Goal: Find specific page/section: Find specific page/section

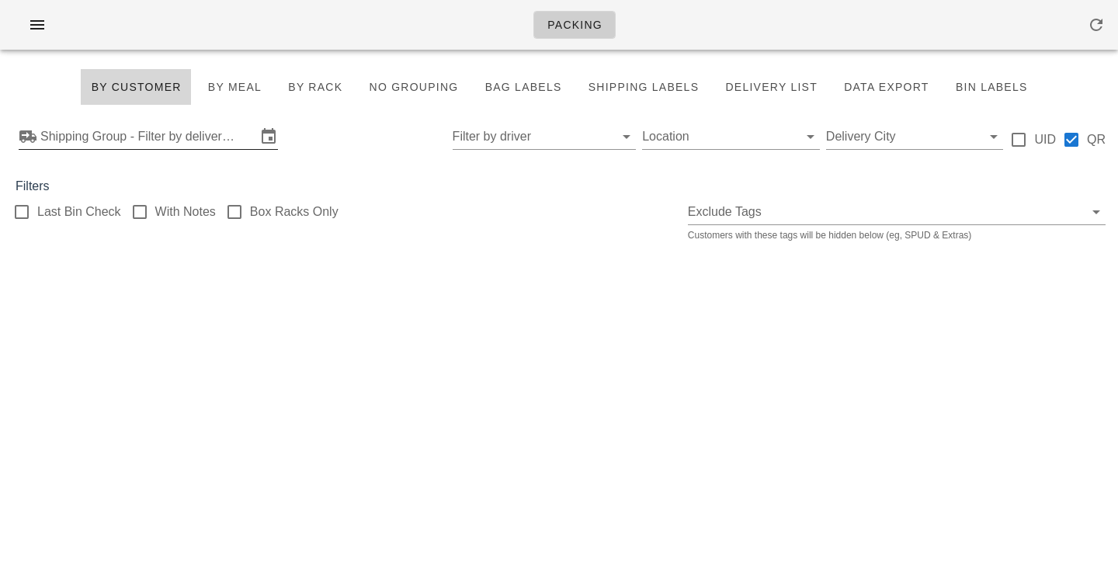
click at [132, 133] on input "Shipping Group - Filter by delivery logistics" at bounding box center [148, 136] width 216 height 25
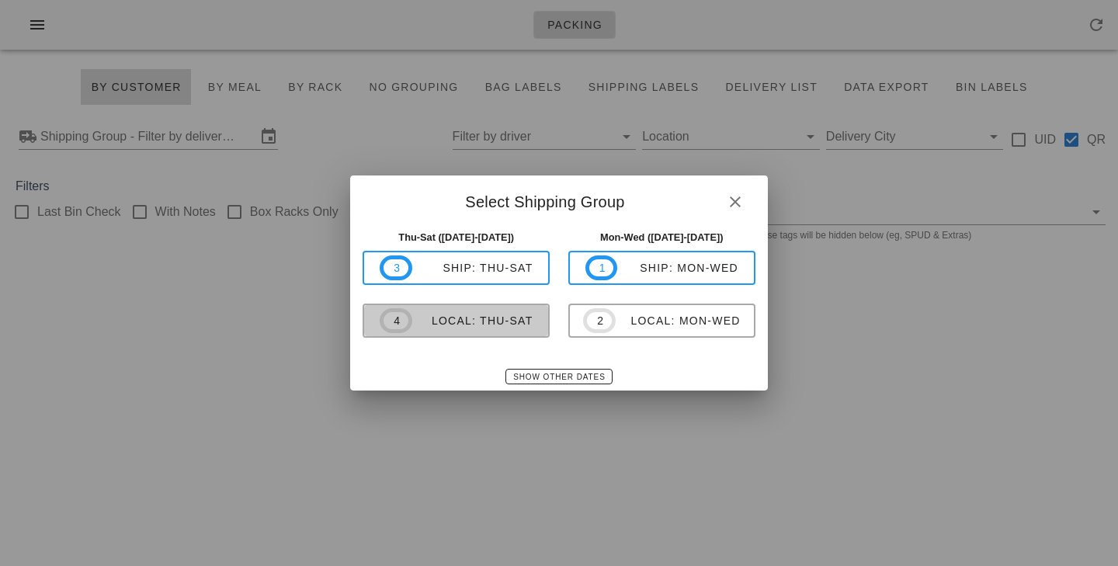
click at [496, 317] on div "local: Thu-Sat" at bounding box center [472, 320] width 121 height 12
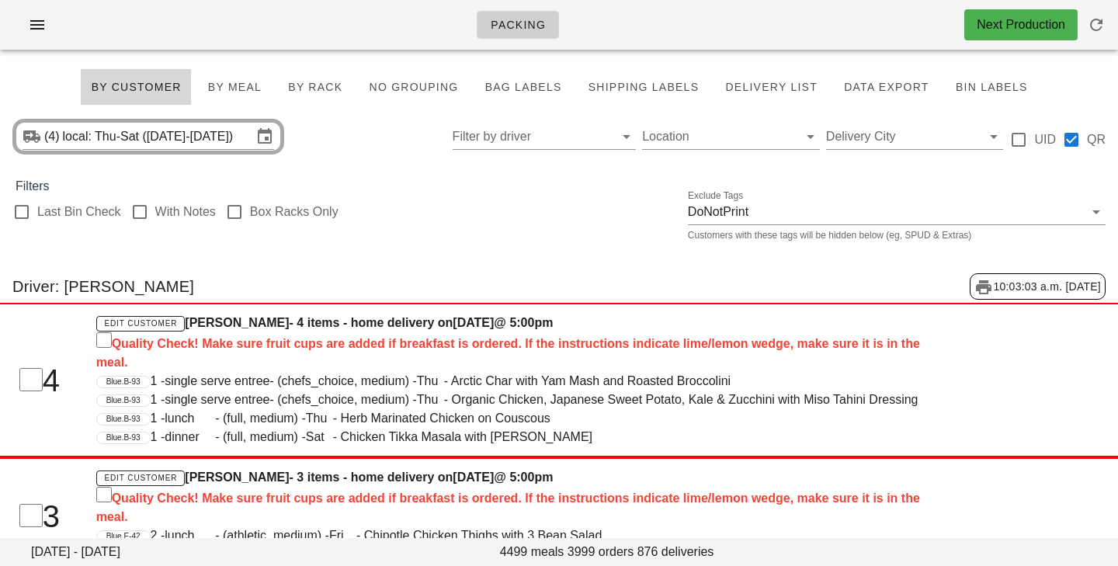
click at [340, 146] on div "(4) local: Thu-Sat ([DATE]-[DATE]) Filter by driver Location Delivery City UID …" at bounding box center [559, 137] width 1118 height 50
click at [439, 206] on div "Last Bin Check With Notes Box Racks Only Exclude Tags DoNotPrint Customers with…" at bounding box center [559, 221] width 1118 height 50
click at [392, 138] on div "(4) local: Thu-Sat ([DATE]-[DATE]) Filter by driver Location Delivery City UID …" at bounding box center [559, 137] width 1118 height 50
click at [225, 143] on input "local: Thu-Sat ([DATE]-[DATE])" at bounding box center [157, 136] width 189 height 25
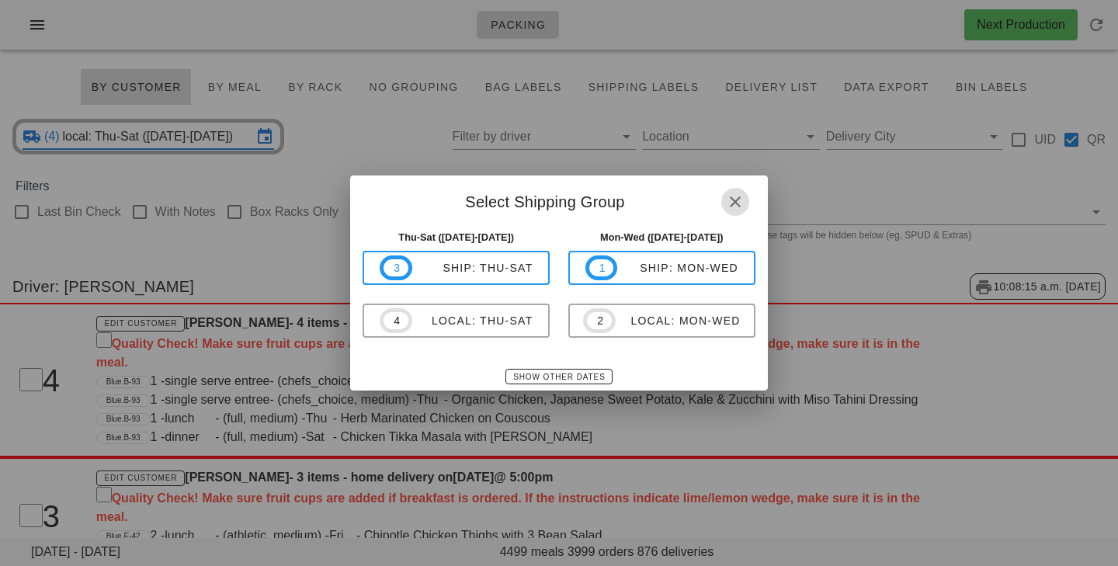
click at [735, 195] on icon "button" at bounding box center [735, 202] width 19 height 19
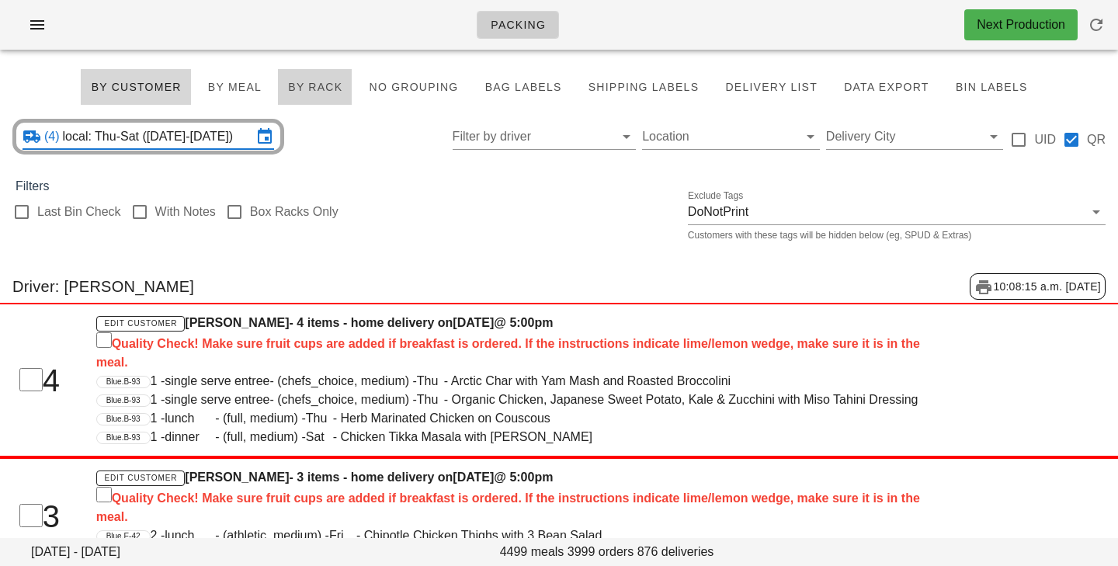
click at [319, 89] on span "By Rack" at bounding box center [314, 87] width 55 height 12
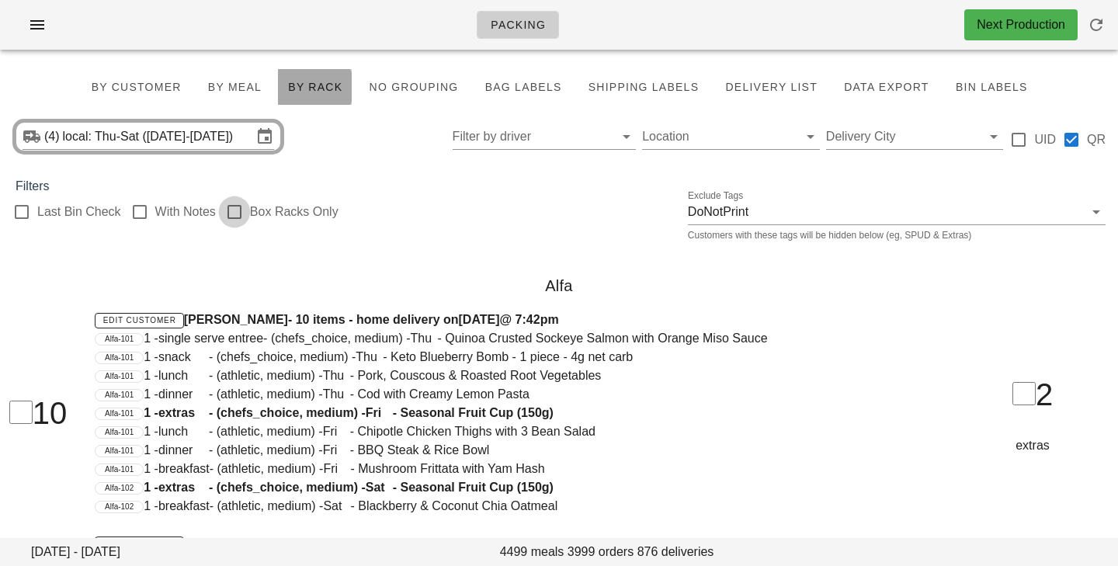
click at [234, 218] on div at bounding box center [234, 212] width 26 height 26
click at [239, 213] on div at bounding box center [234, 212] width 26 height 26
click at [238, 211] on div at bounding box center [234, 212] width 26 height 26
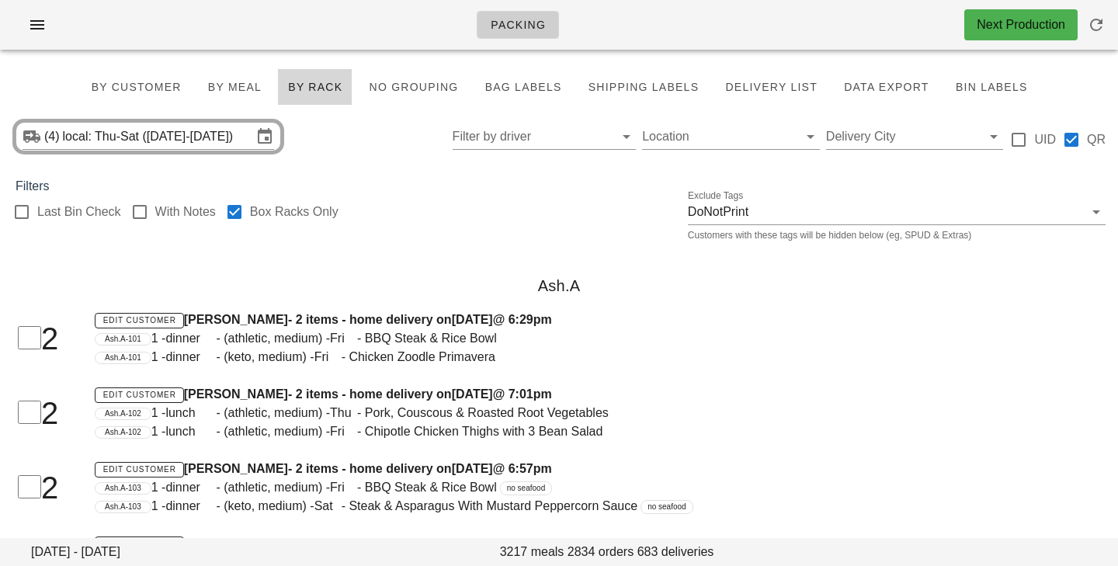
click at [352, 158] on div "(4) local: Thu-Sat ([DATE]-[DATE]) Filter by driver Location Delivery City UID …" at bounding box center [559, 137] width 1118 height 50
drag, startPoint x: 144, startPoint y: 92, endPoint x: 373, endPoint y: 159, distance: 238.8
click at [144, 92] on span "By Customer" at bounding box center [135, 87] width 91 height 12
click at [229, 212] on div at bounding box center [234, 212] width 26 height 26
click at [373, 159] on div "(4) local: Thu-Sat ([DATE]-[DATE]) Filter by driver Location Delivery City UID …" at bounding box center [559, 137] width 1118 height 50
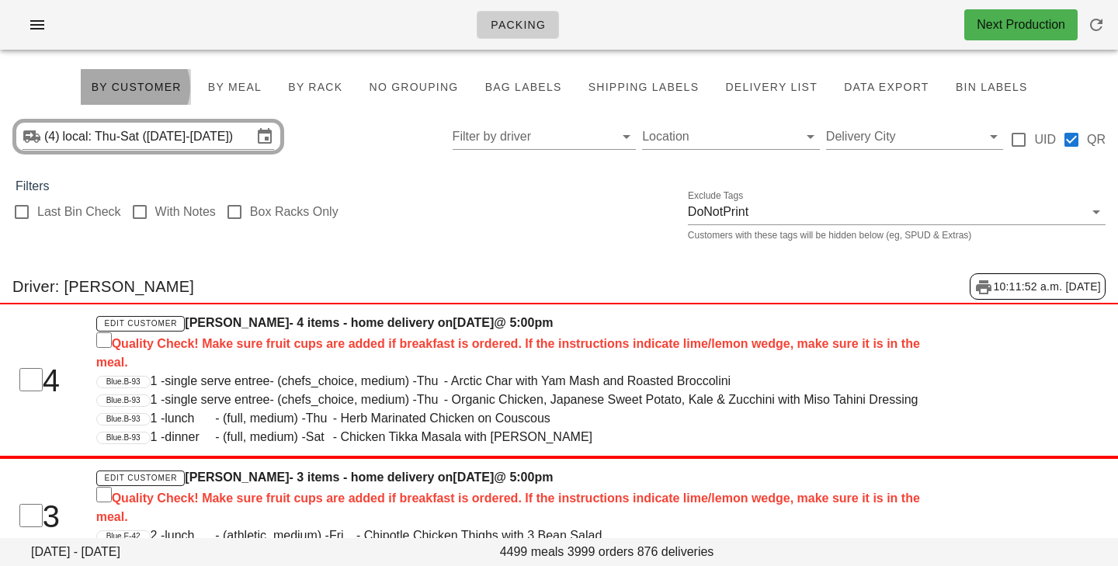
checkbox input "false"
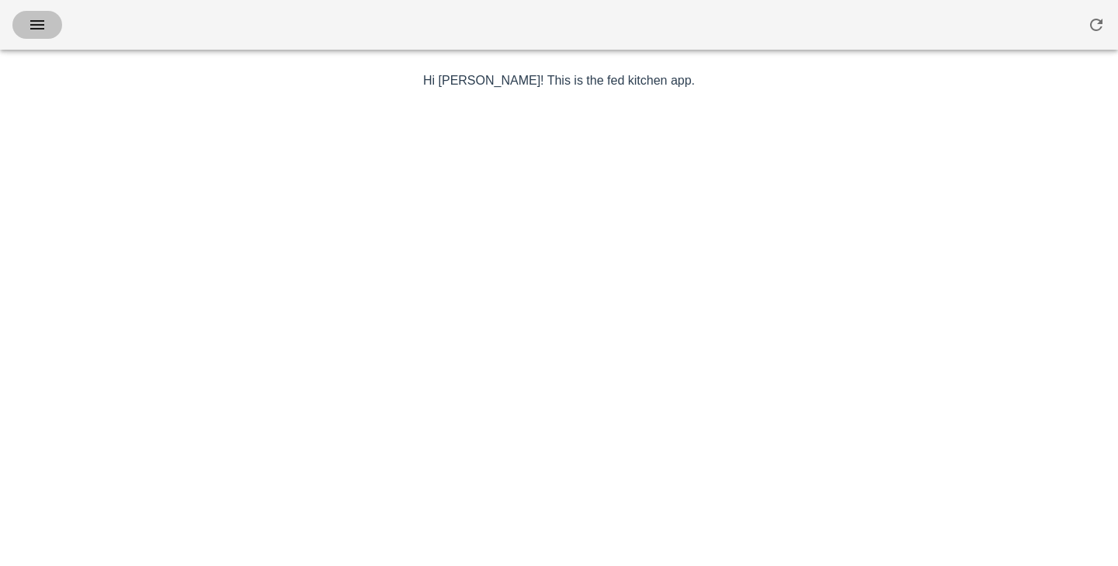
click at [44, 37] on button "button" at bounding box center [37, 25] width 50 height 28
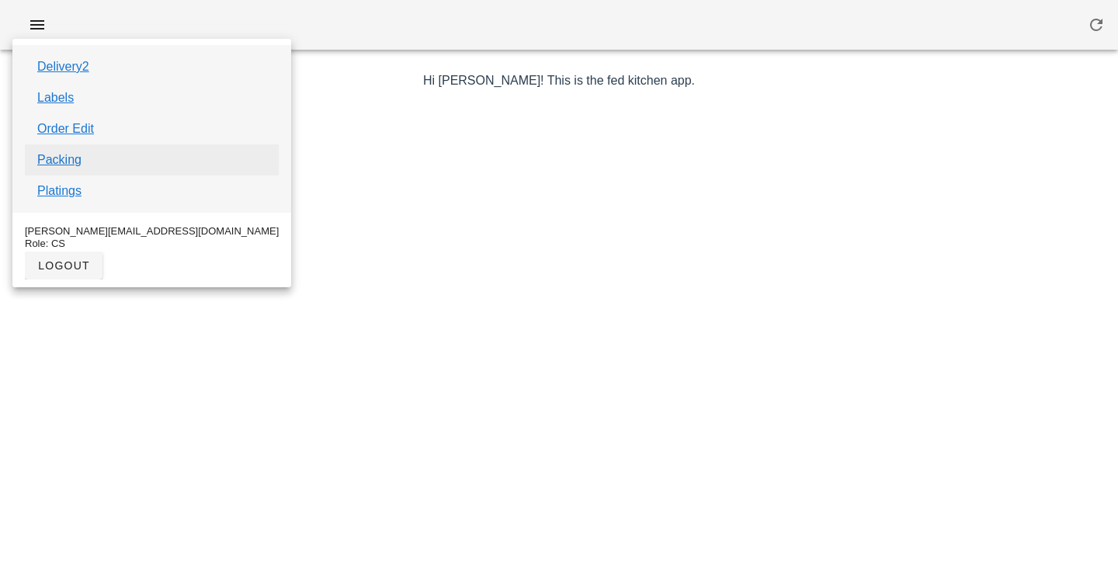
click at [62, 168] on link "Packing" at bounding box center [59, 160] width 44 height 19
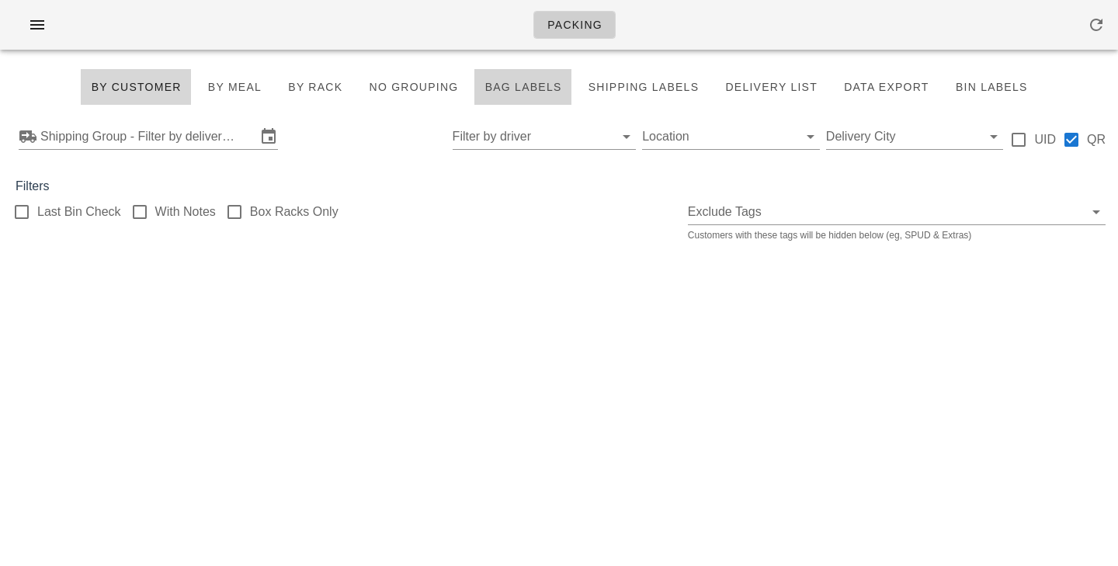
click at [521, 82] on span "Bag Labels" at bounding box center [523, 87] width 78 height 12
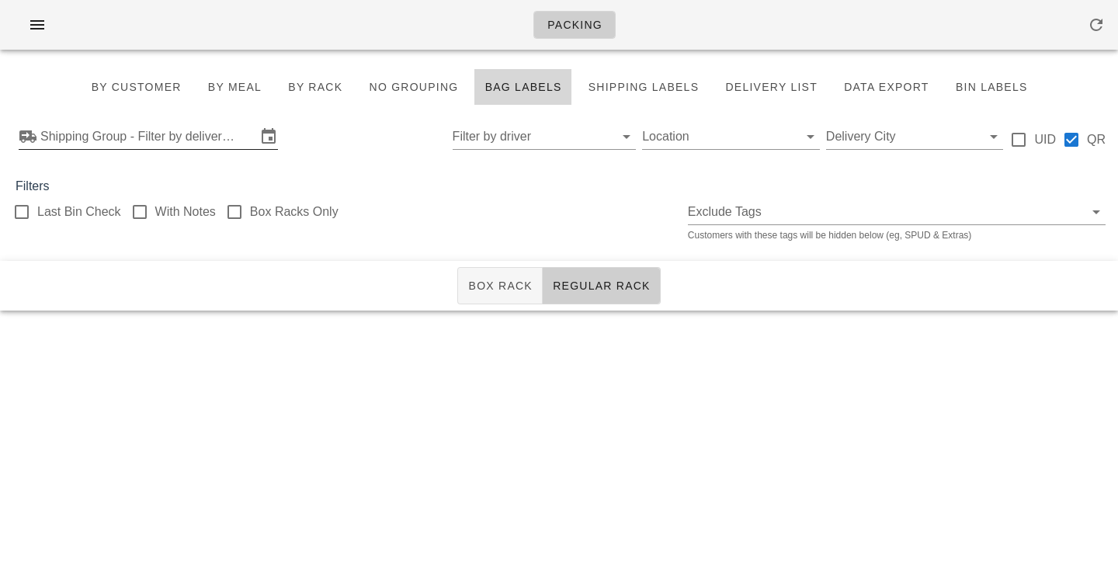
click at [151, 146] on input "Shipping Group - Filter by delivery logistics" at bounding box center [148, 136] width 216 height 25
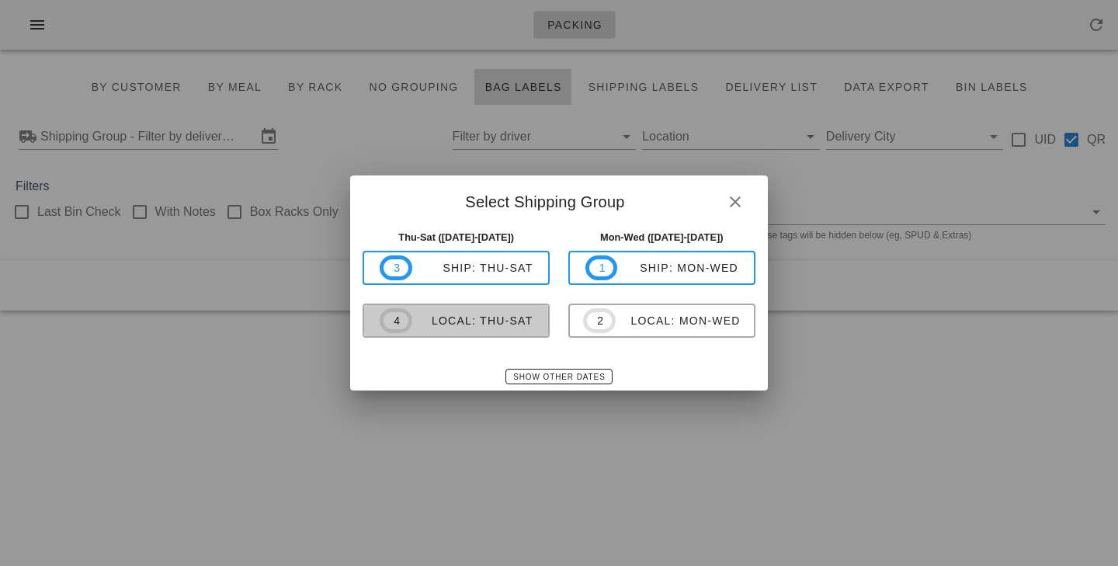
click at [494, 322] on div "local: Thu-Sat" at bounding box center [472, 320] width 121 height 12
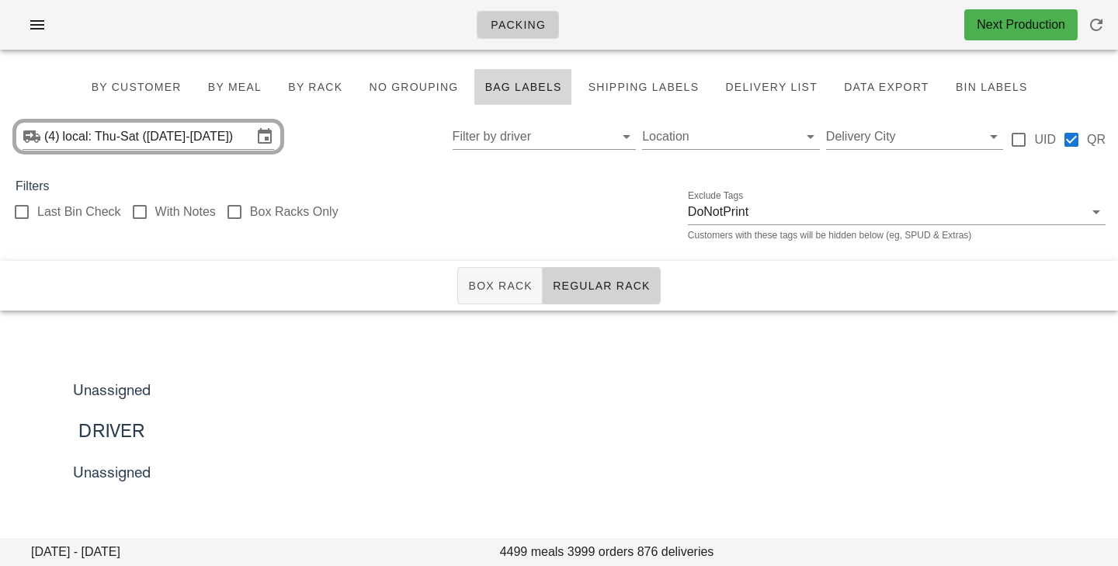
click at [591, 289] on span "Regular Rack" at bounding box center [601, 285] width 99 height 12
click at [515, 289] on span "Box Rack" at bounding box center [499, 285] width 65 height 12
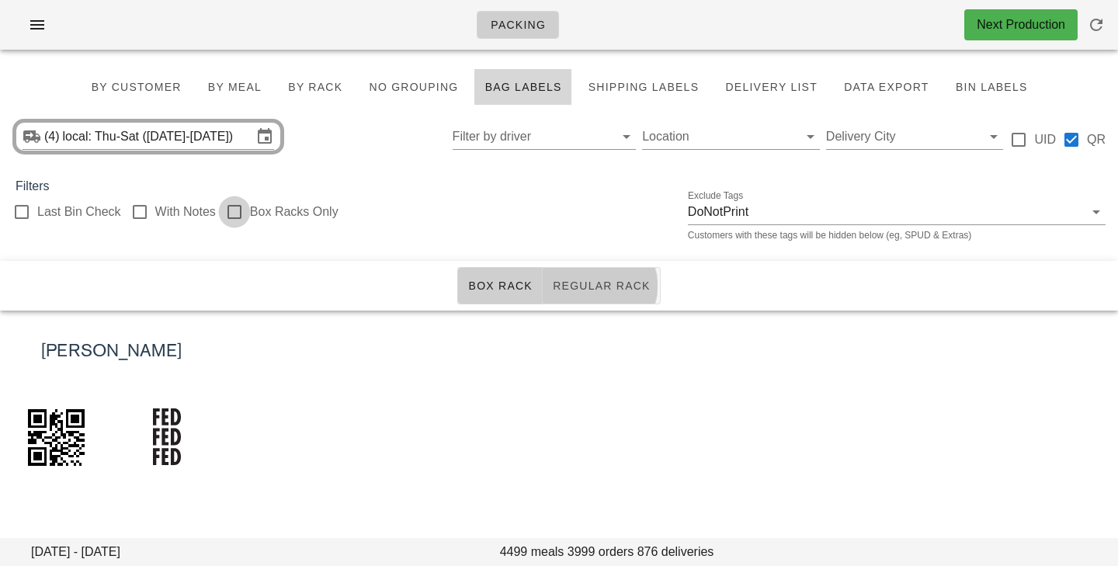
click at [236, 211] on div at bounding box center [234, 212] width 26 height 26
checkbox input "true"
click at [379, 148] on div "(4) local: Thu-Sat ([DATE]-[DATE]) Filter by driver Location Delivery City UID …" at bounding box center [559, 137] width 1118 height 50
click at [328, 178] on div "Filters" at bounding box center [559, 186] width 1118 height 19
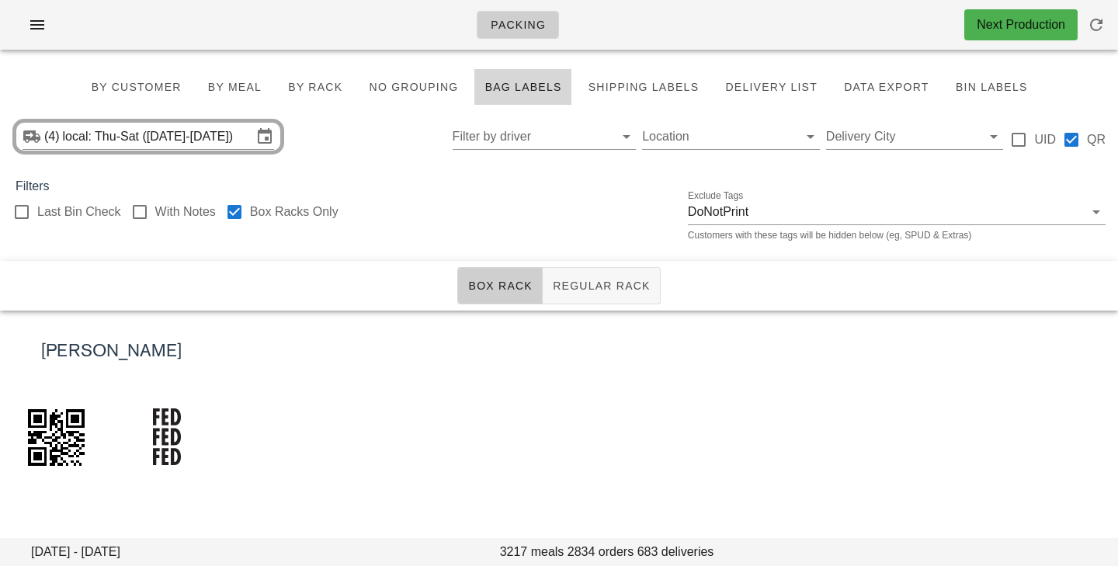
click at [335, 147] on div "(4) local: Thu-Sat ([DATE]-[DATE]) Filter by driver Location Delivery City UID …" at bounding box center [559, 137] width 1118 height 50
